Goal: Task Accomplishment & Management: Manage account settings

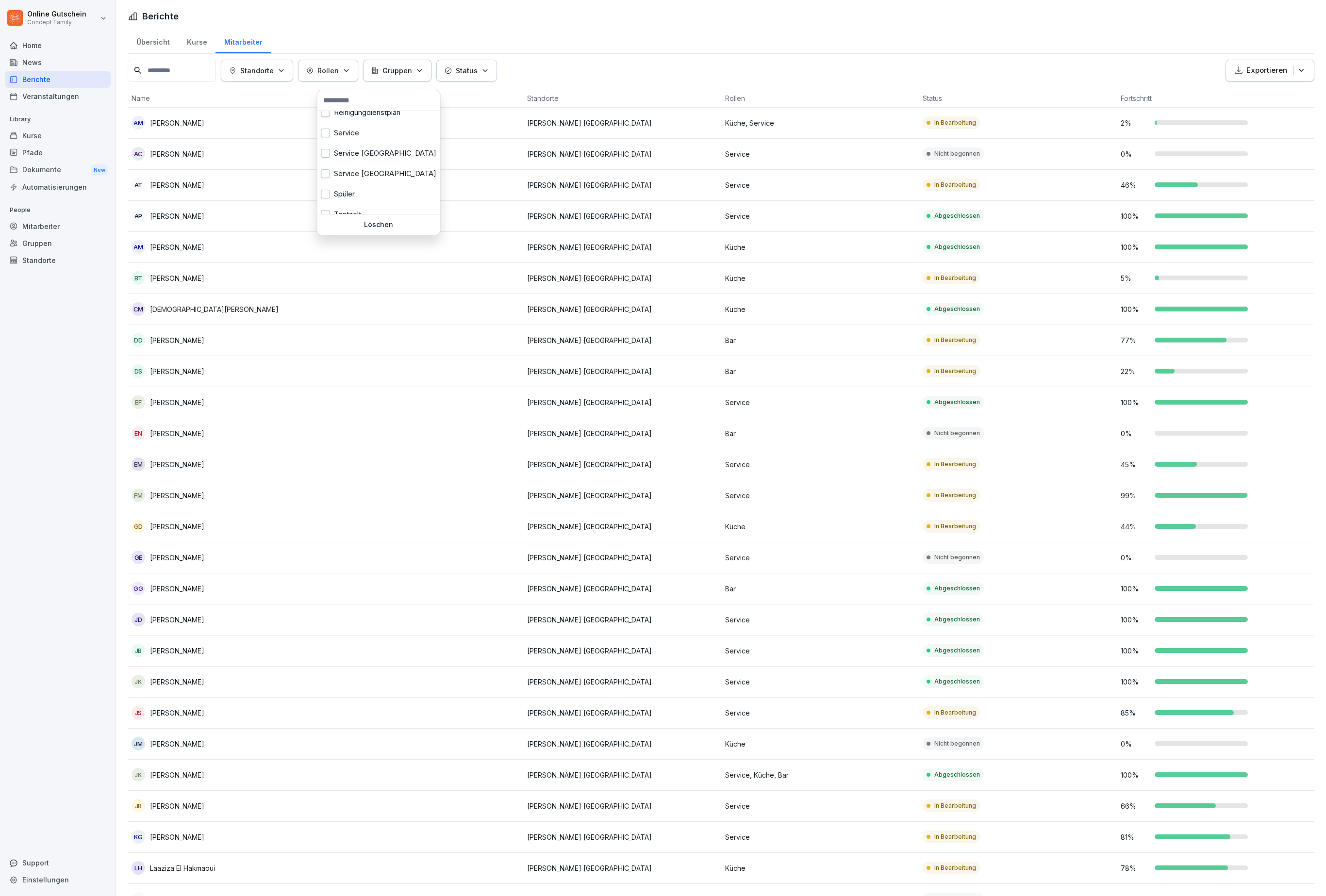
scroll to position [356, 0]
click at [378, 142] on div "Service" at bounding box center [378, 132] width 123 height 20
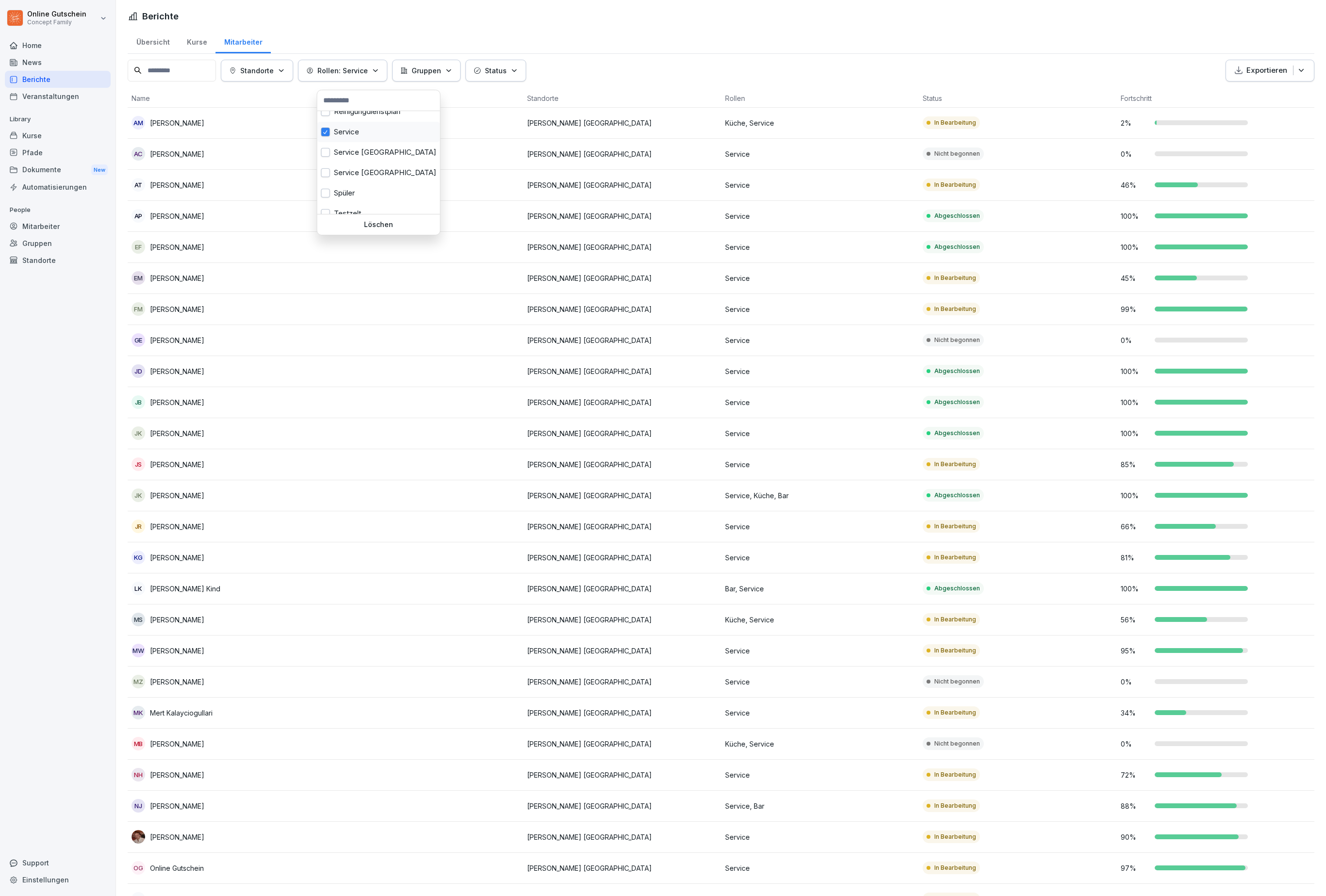
click at [455, 561] on html "Online Gutschein Concept Family Home News Berichte Veranstaltungen Library Kurs…" at bounding box center [663, 448] width 1326 height 896
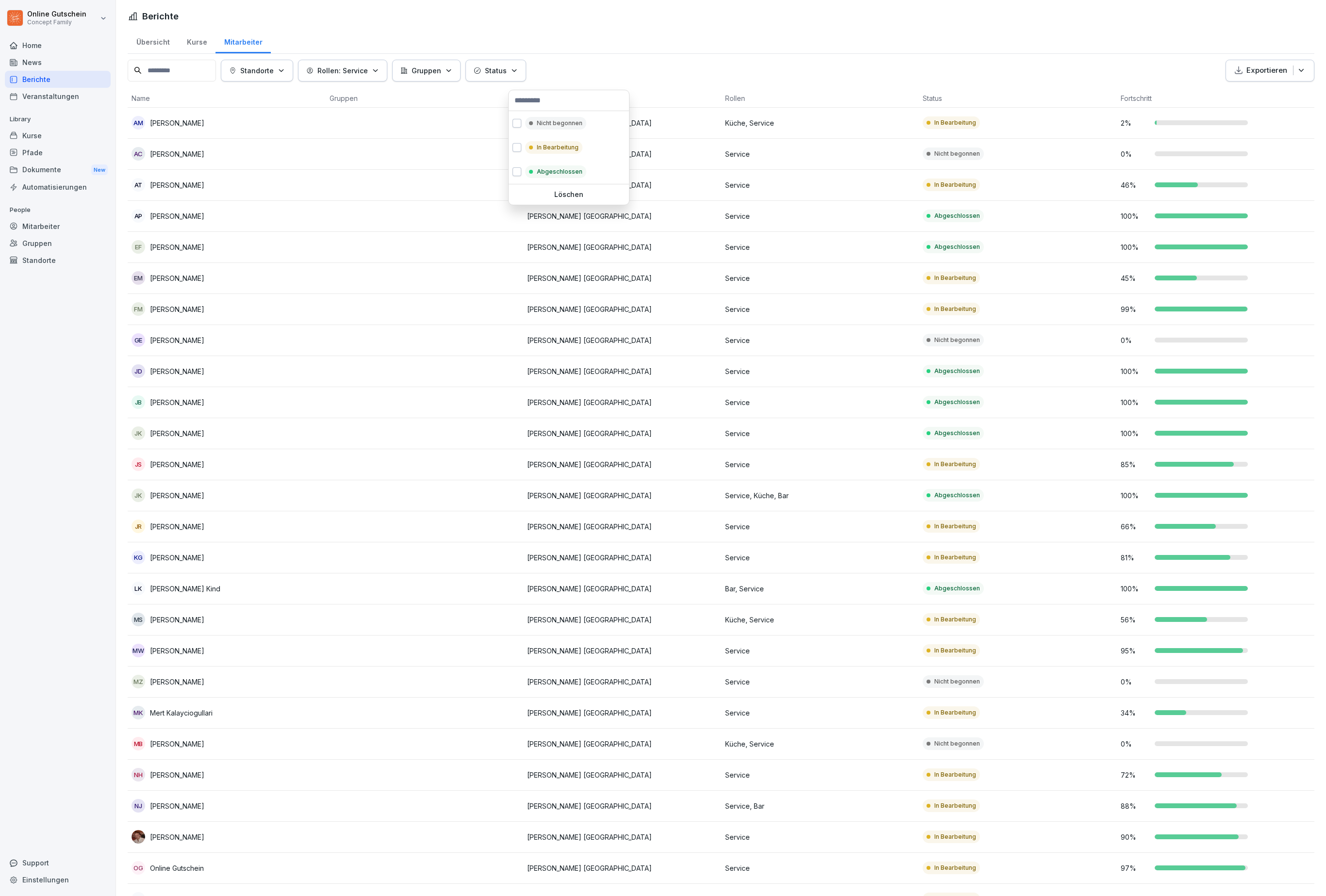
click at [586, 170] on div "Abgeschlossen" at bounding box center [556, 172] width 61 height 13
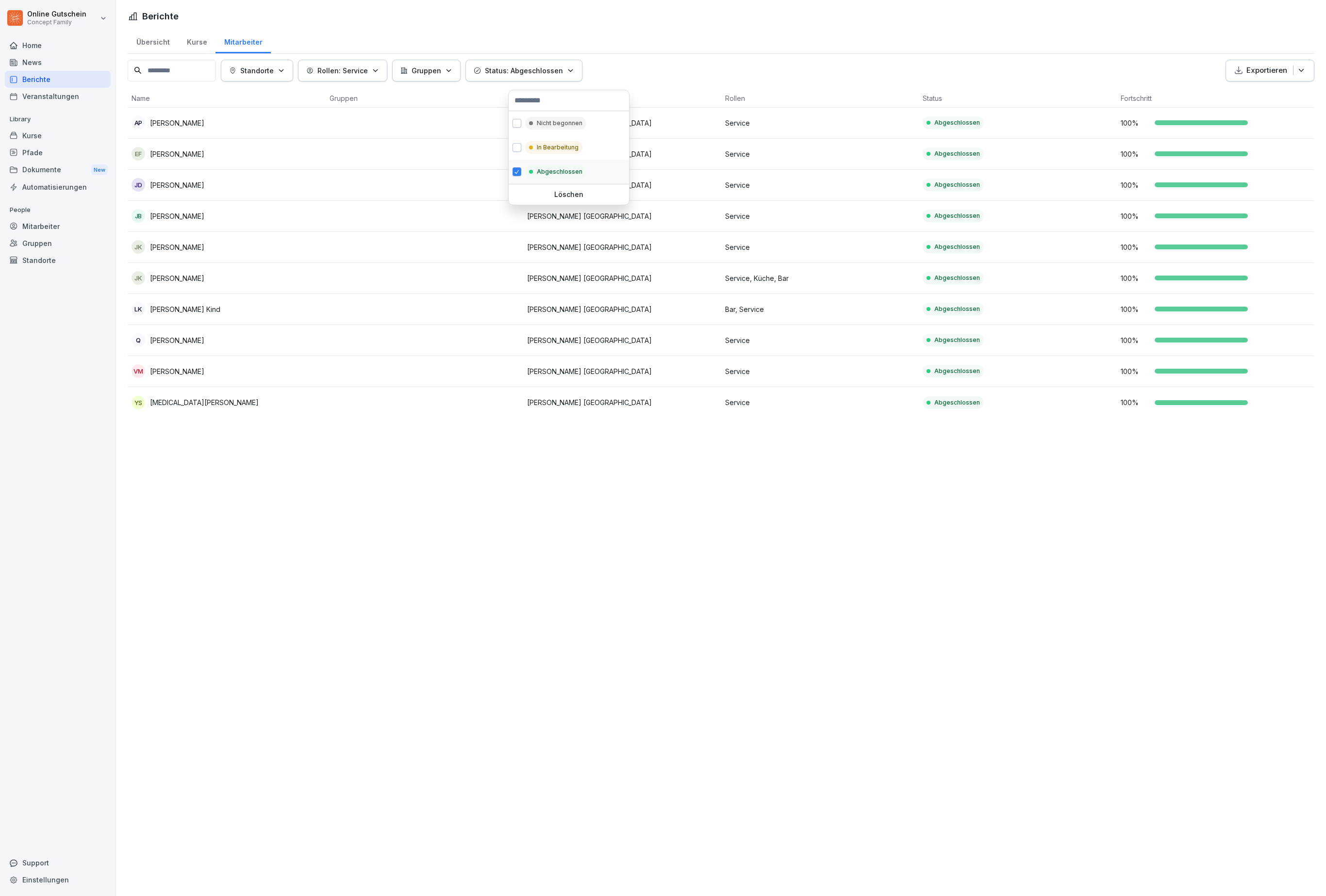
click at [579, 149] on p "In Bearbeitung" at bounding box center [558, 147] width 42 height 9
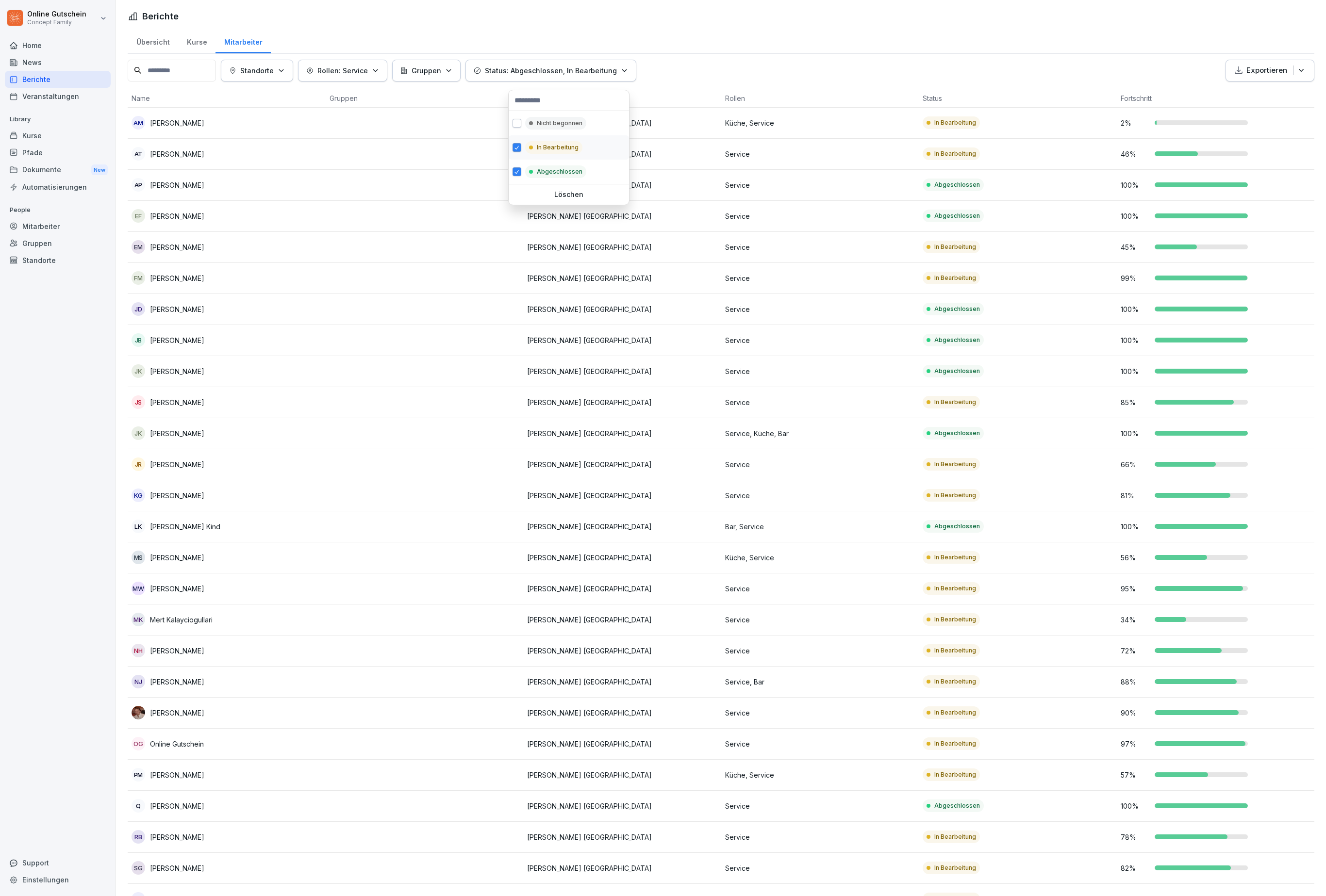
click at [579, 174] on p "Abgeschlossen" at bounding box center [559, 172] width 46 height 9
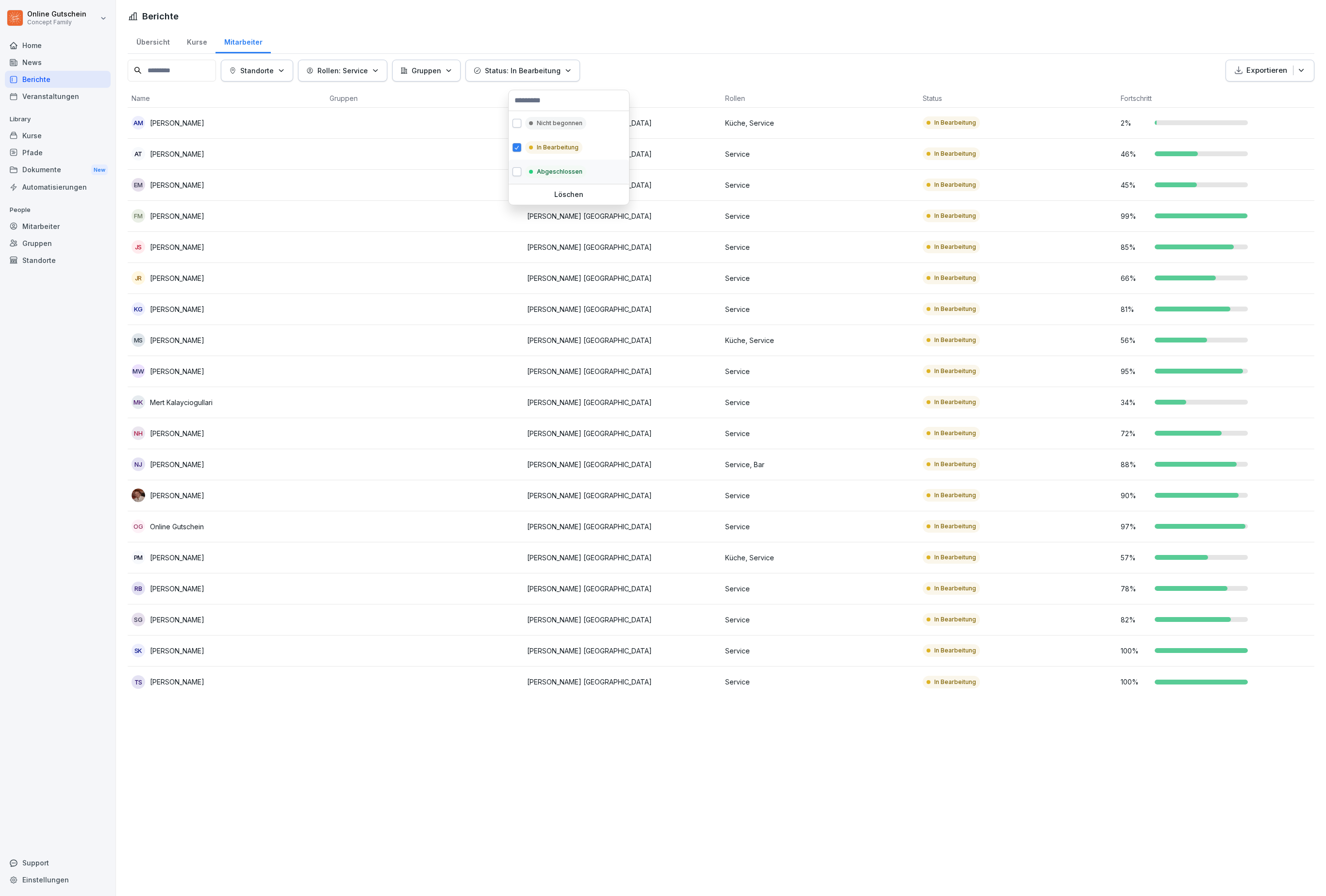
click at [1176, 797] on html "Online Gutschein Concept Family Home News Berichte Veranstaltungen Library Kurs…" at bounding box center [663, 448] width 1326 height 896
click at [570, 127] on p "Nicht begonnen" at bounding box center [559, 123] width 46 height 9
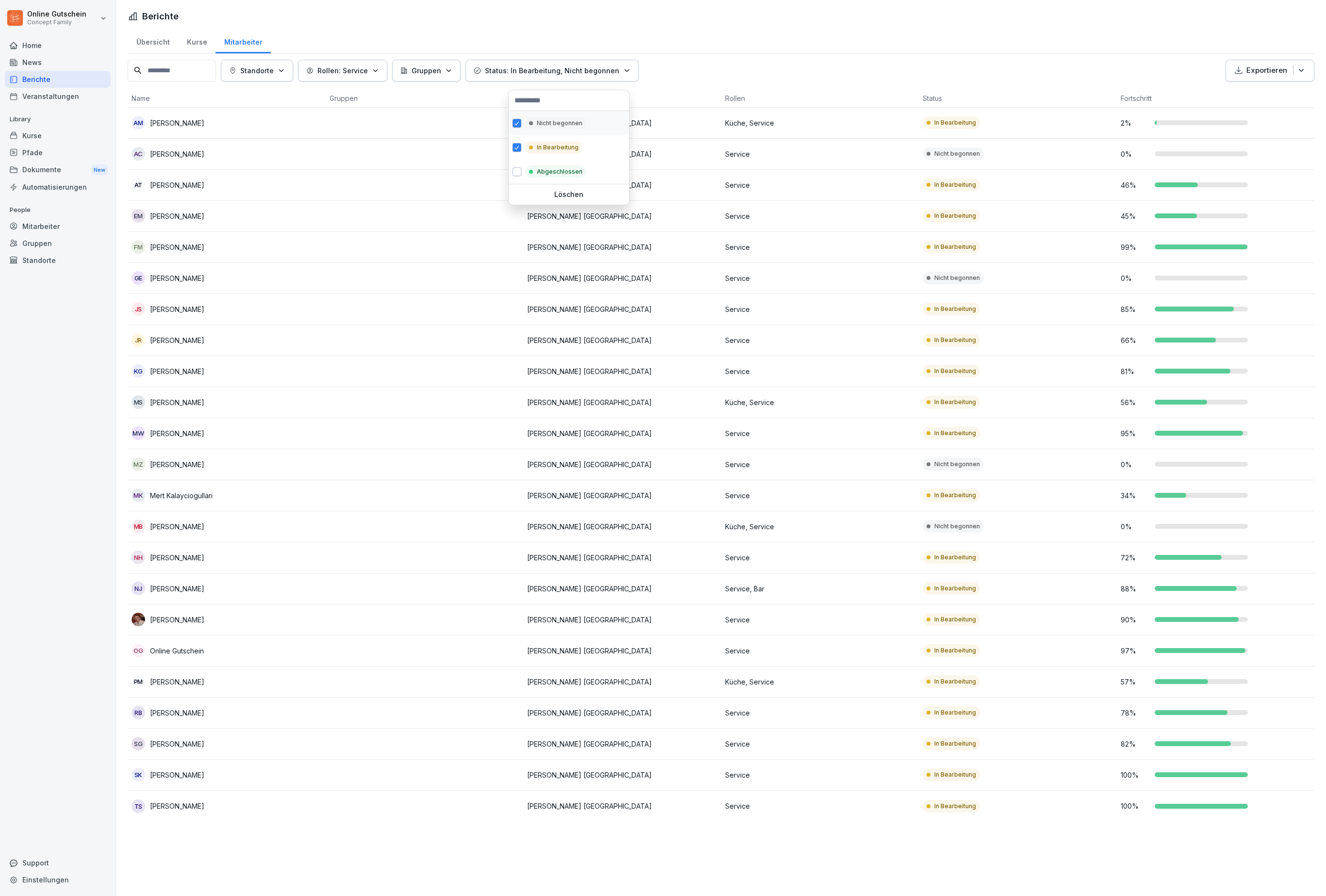
click at [579, 149] on p "In Bearbeitung" at bounding box center [558, 147] width 42 height 9
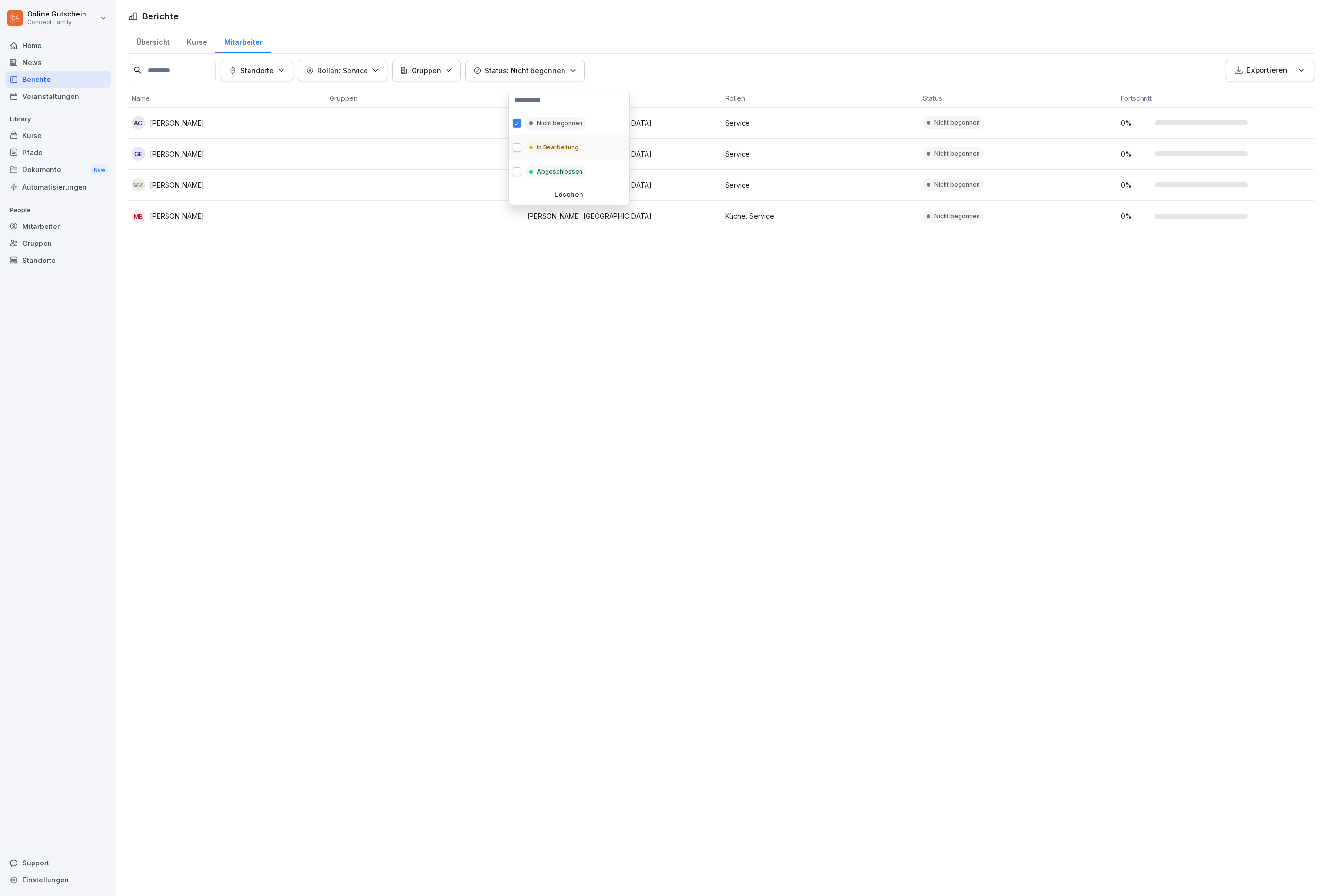
click at [867, 529] on html "Online Gutschein Concept Family Home News Berichte Veranstaltungen Library Kurs…" at bounding box center [663, 448] width 1326 height 896
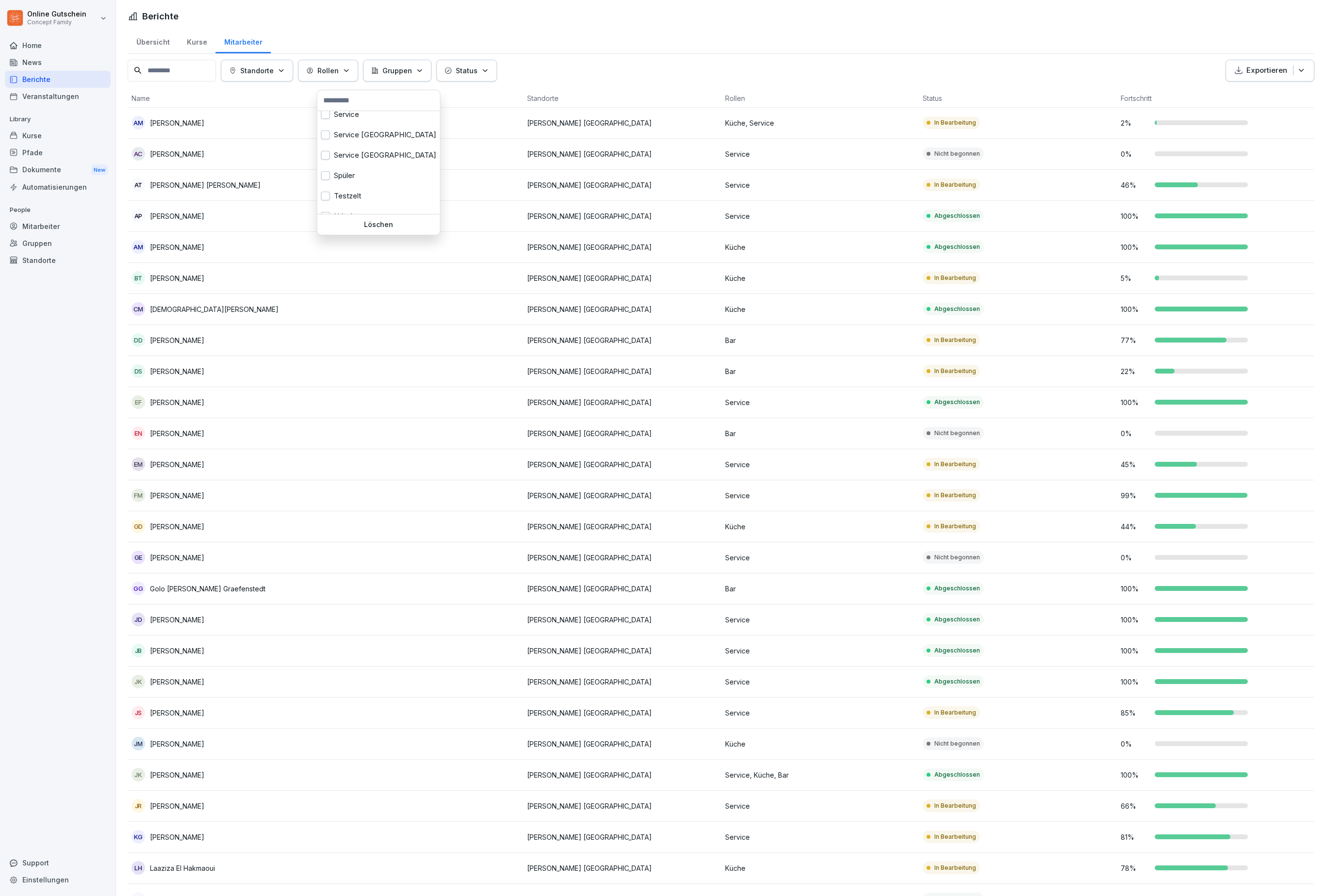
scroll to position [374, 0]
click at [342, 124] on div "Service" at bounding box center [378, 113] width 123 height 20
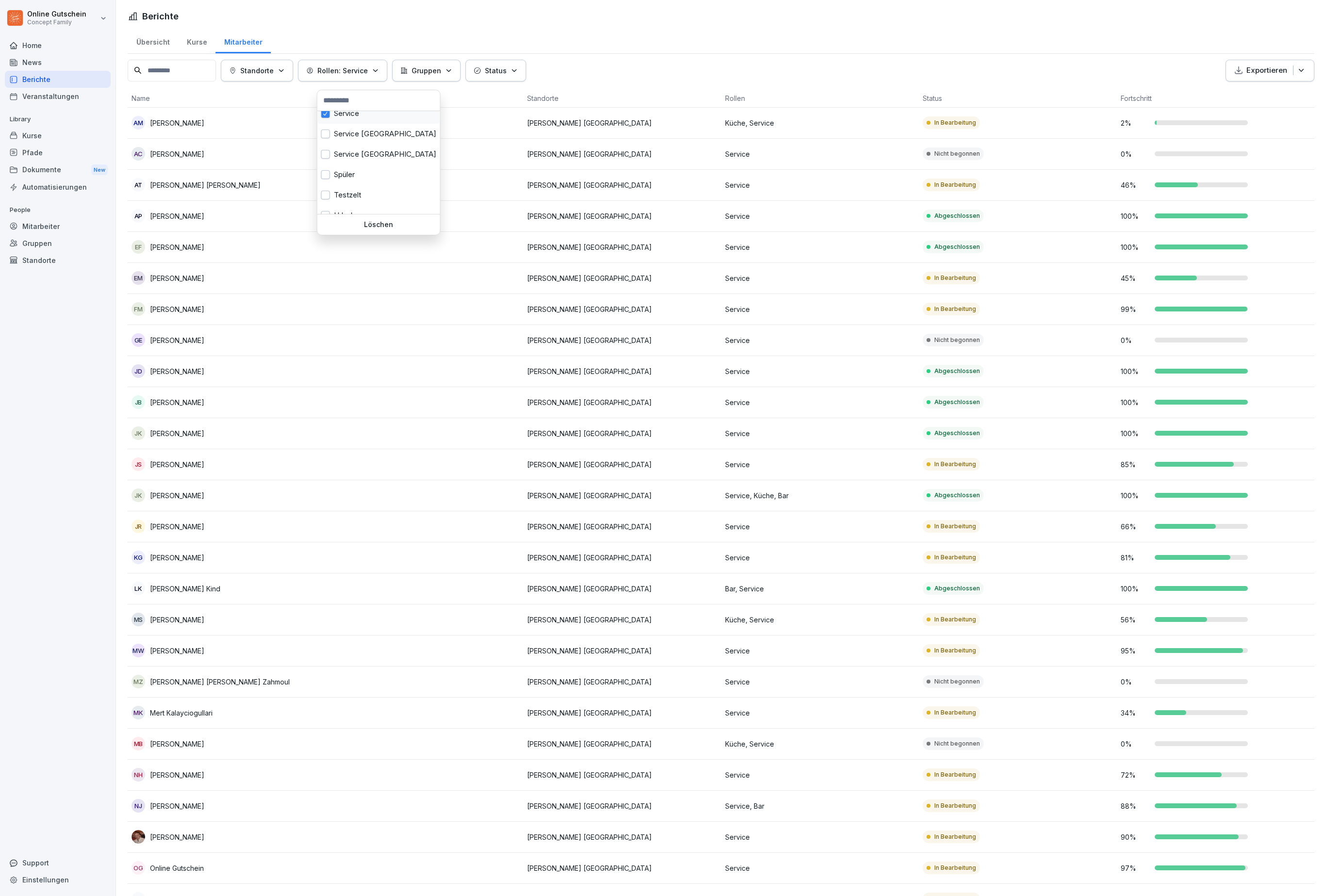
click at [506, 10] on html "Online Gutschein Concept Family Home News Berichte Veranstaltungen Library Kurs…" at bounding box center [663, 448] width 1326 height 896
